Goal: Find specific page/section

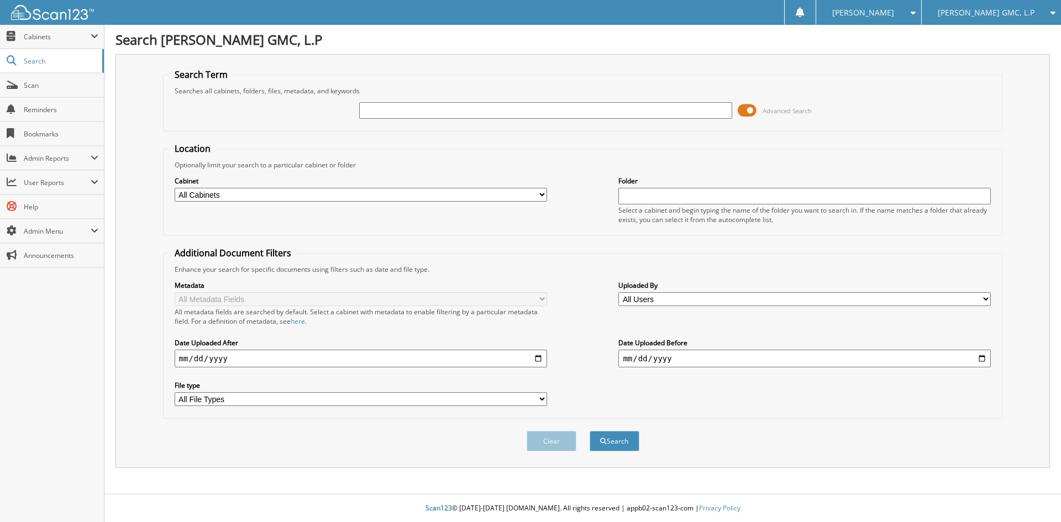
click at [424, 108] on input "text" at bounding box center [545, 110] width 373 height 17
type input "S"
click at [417, 111] on input "text" at bounding box center [545, 110] width 373 height 17
click at [1017, 10] on span "[PERSON_NAME] GMC, L.P" at bounding box center [986, 12] width 97 height 7
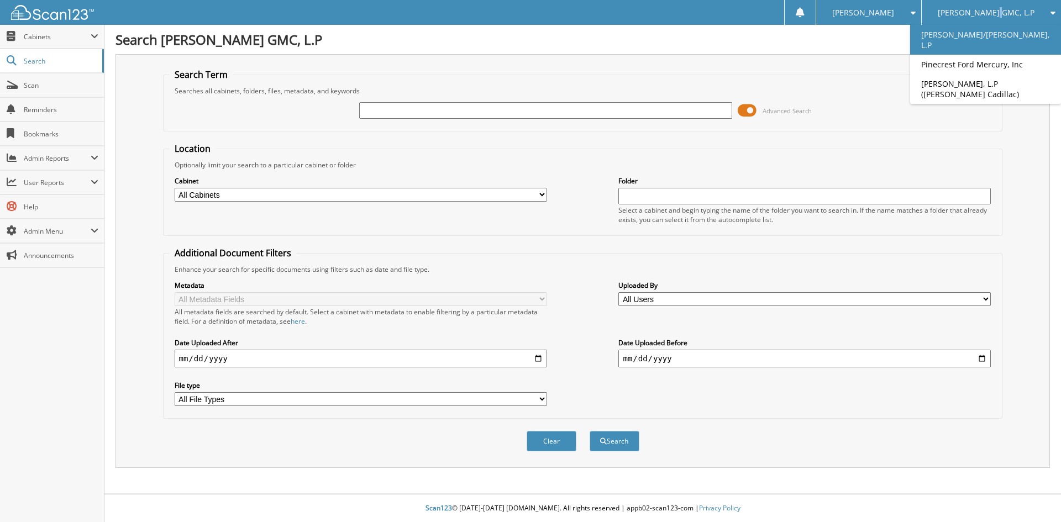
click at [988, 31] on link "[PERSON_NAME]/[PERSON_NAME], L.P" at bounding box center [985, 40] width 151 height 30
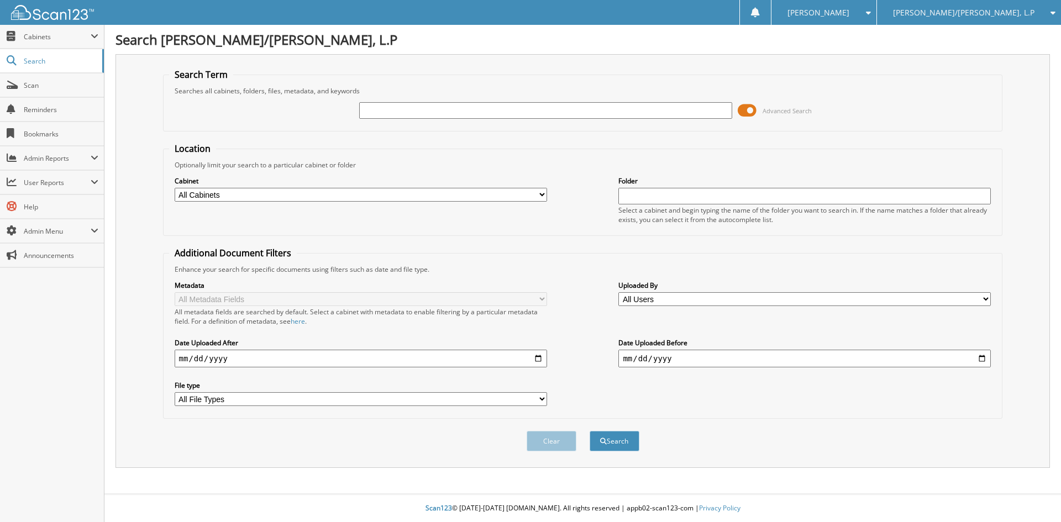
click at [400, 108] on input "text" at bounding box center [545, 110] width 373 height 17
type input "SC320336"
click at [590, 431] on button "Search" at bounding box center [615, 441] width 50 height 20
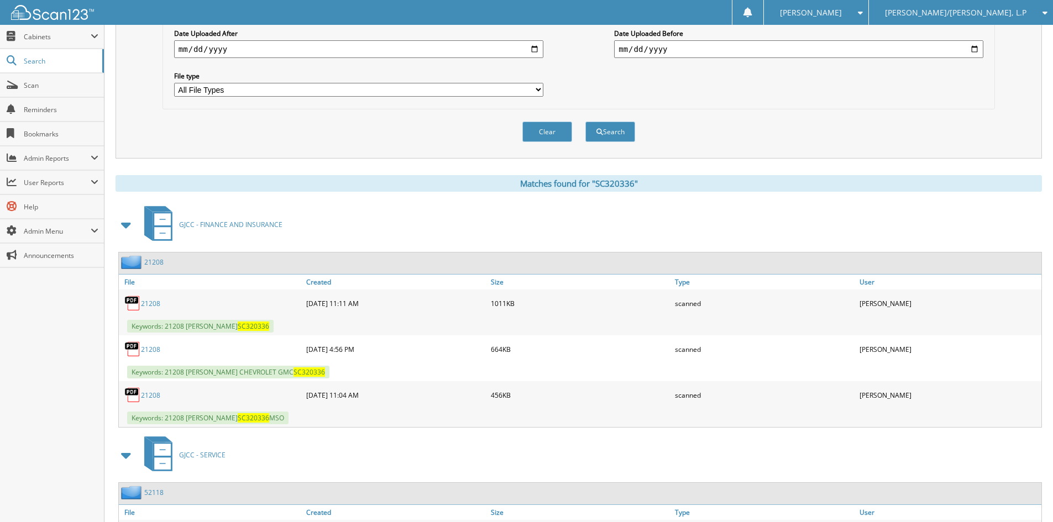
scroll to position [387, 0]
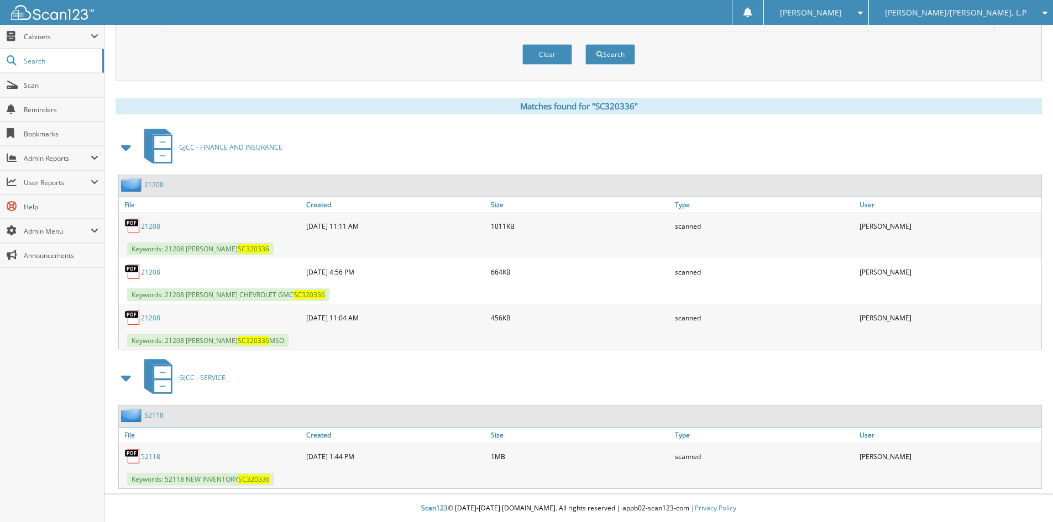
click at [149, 316] on link "21208" at bounding box center [150, 317] width 19 height 9
click at [146, 271] on link "21208" at bounding box center [150, 272] width 19 height 9
click at [150, 224] on link "21208" at bounding box center [150, 226] width 19 height 9
